Goal: Entertainment & Leisure: Consume media (video, audio)

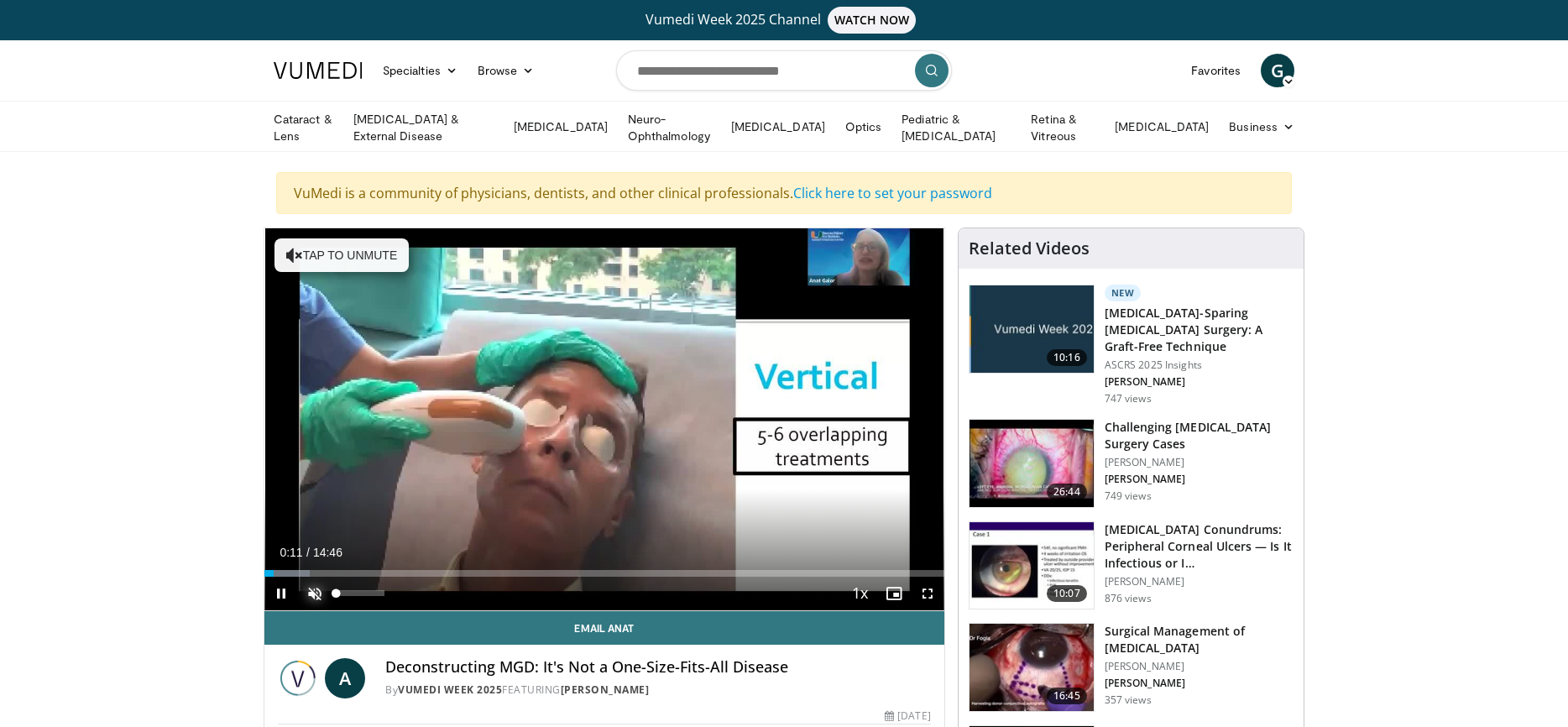
click at [311, 585] on span "Video Player" at bounding box center [315, 594] width 34 height 34
drag, startPoint x: 383, startPoint y: 592, endPoint x: 348, endPoint y: 594, distance: 35.1
click at [348, 594] on div "Volume Level" at bounding box center [342, 593] width 12 height 6
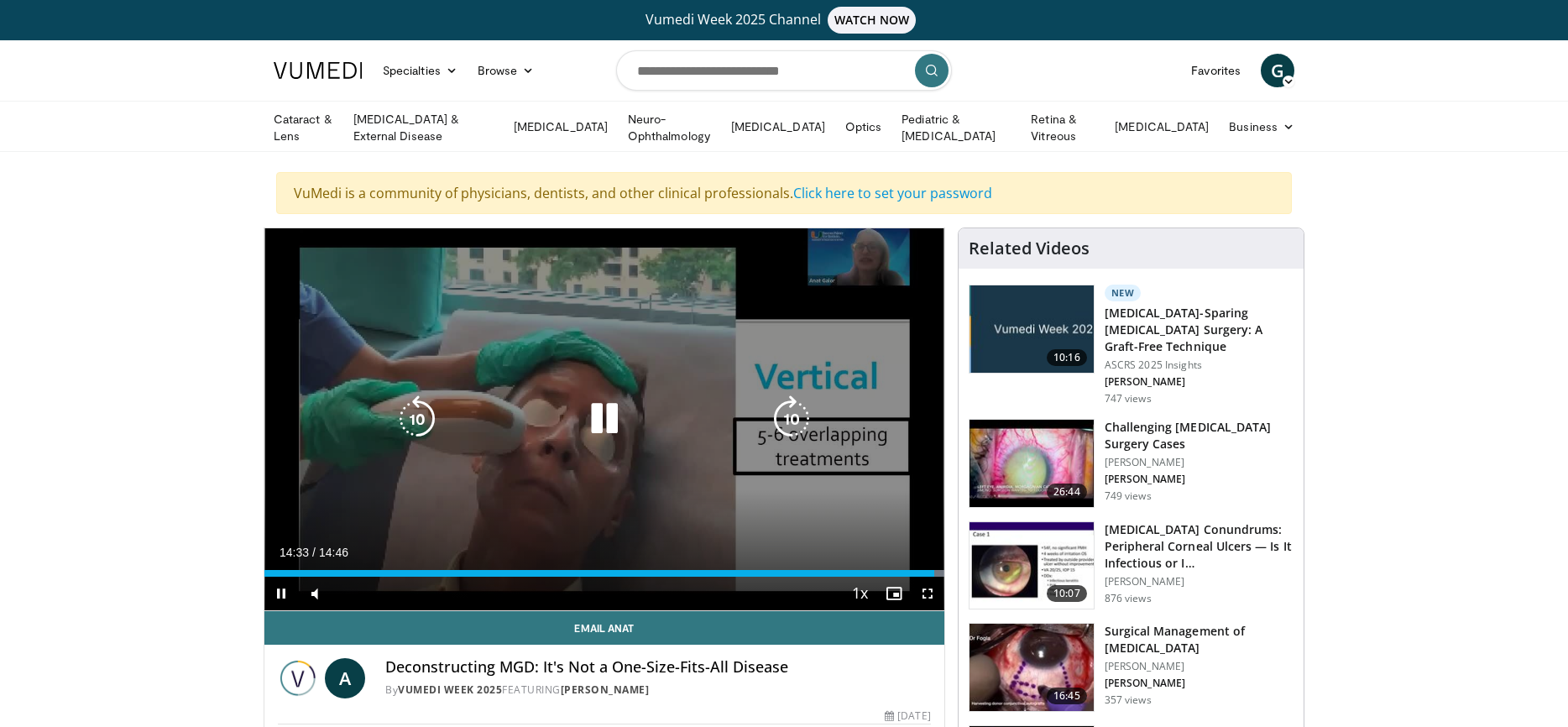
click at [608, 408] on icon "Video Player" at bounding box center [605, 419] width 47 height 47
